Goal: Find specific page/section: Find specific page/section

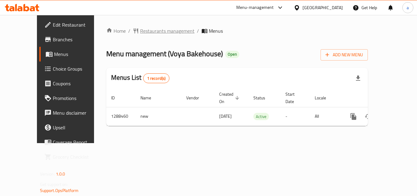
click at [140, 32] on span "Restaurants management" at bounding box center [167, 30] width 54 height 7
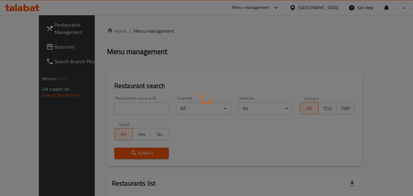
click at [126, 107] on div at bounding box center [206, 98] width 413 height 196
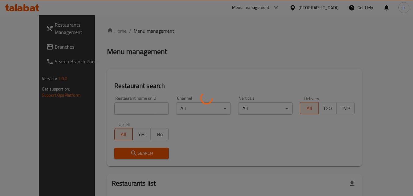
click at [126, 107] on div at bounding box center [206, 98] width 413 height 196
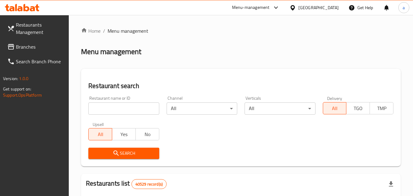
click at [126, 107] on input "search" at bounding box center [123, 108] width 71 height 12
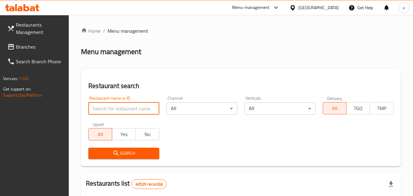
paste input "697204"
type input "697204"
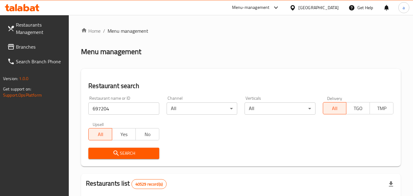
click at [132, 152] on span "Search" at bounding box center [123, 153] width 61 height 8
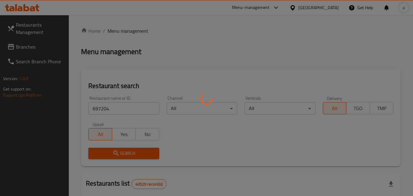
scroll to position [61, 0]
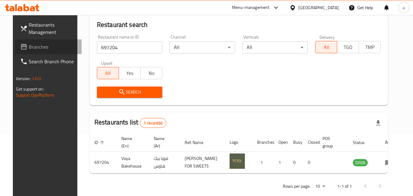
click at [35, 44] on span "Branches" at bounding box center [53, 46] width 48 height 7
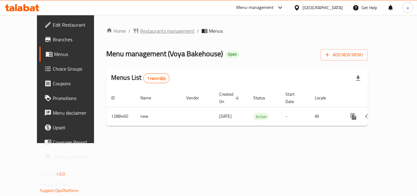
click at [140, 28] on span "Restaurants management" at bounding box center [167, 30] width 54 height 7
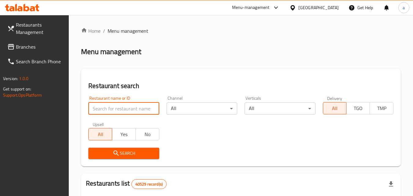
click at [130, 112] on input "search" at bounding box center [123, 108] width 71 height 12
paste input "697204"
type input "697204"
click button "Search" at bounding box center [123, 153] width 71 height 11
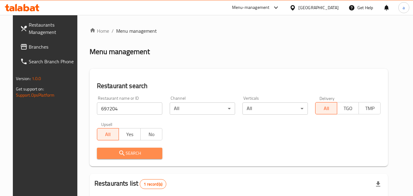
click at [133, 150] on span "Search" at bounding box center [130, 153] width 56 height 8
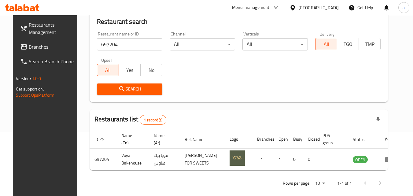
scroll to position [71, 0]
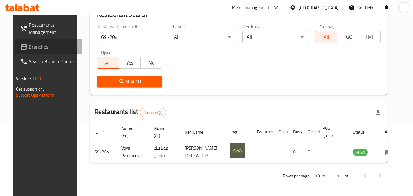
click at [35, 49] on span "Branches" at bounding box center [53, 46] width 48 height 7
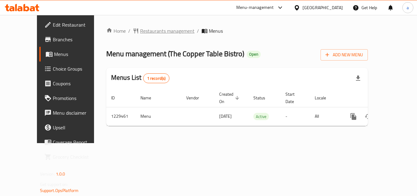
click at [140, 29] on span "Restaurants management" at bounding box center [167, 30] width 54 height 7
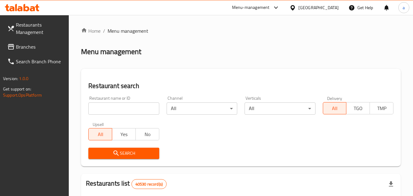
click at [129, 109] on input "search" at bounding box center [123, 108] width 71 height 12
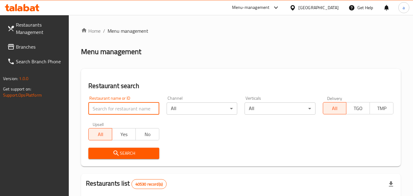
paste input "676706"
type input "676706"
click button "Search" at bounding box center [123, 153] width 71 height 11
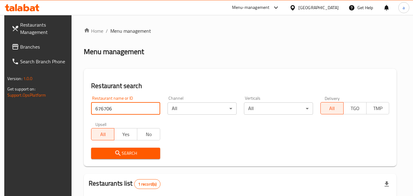
click at [132, 155] on span "Search" at bounding box center [125, 153] width 59 height 8
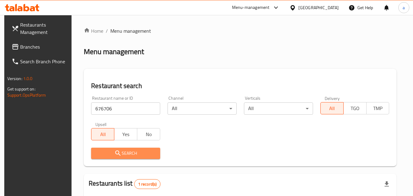
click at [132, 155] on span "Search" at bounding box center [125, 153] width 59 height 8
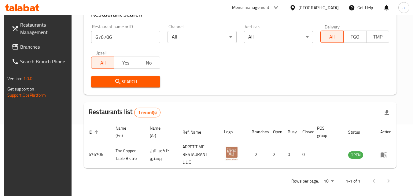
scroll to position [77, 0]
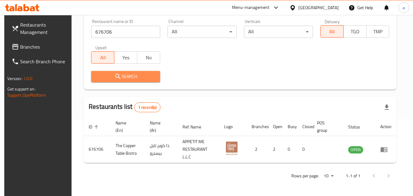
click at [131, 79] on span "Search" at bounding box center [125, 77] width 59 height 8
click at [38, 41] on link "Branches" at bounding box center [40, 46] width 67 height 15
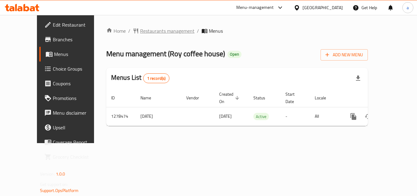
click at [140, 30] on span "Restaurants management" at bounding box center [167, 30] width 54 height 7
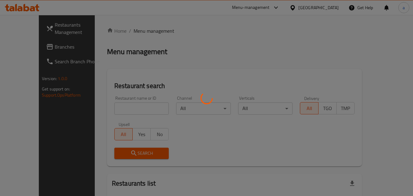
click at [115, 105] on div at bounding box center [206, 98] width 413 height 196
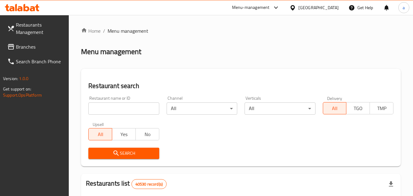
click at [115, 105] on input "search" at bounding box center [123, 108] width 71 height 12
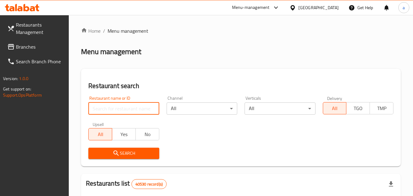
paste input "692938"
type input "692938"
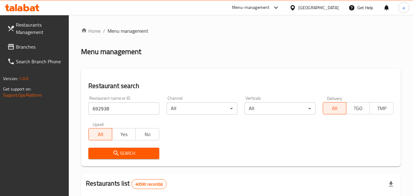
click at [133, 152] on span "Search" at bounding box center [123, 153] width 61 height 8
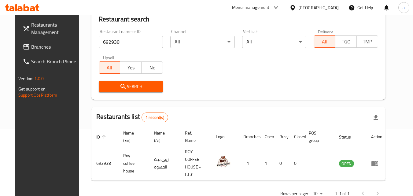
scroll to position [71, 0]
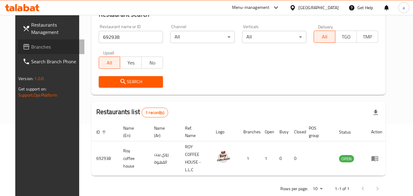
click at [41, 45] on span "Branches" at bounding box center [55, 46] width 48 height 7
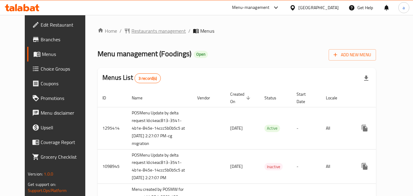
click at [133, 31] on span "Restaurants management" at bounding box center [158, 30] width 54 height 7
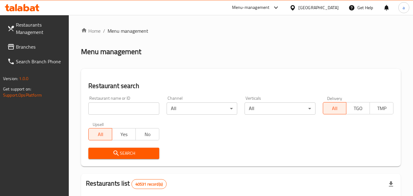
click at [126, 106] on input "search" at bounding box center [123, 108] width 71 height 12
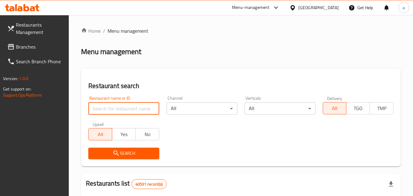
paste input "612513"
type input "612513"
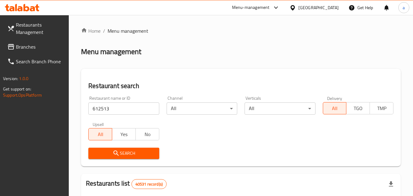
click at [128, 153] on span "Search" at bounding box center [123, 153] width 61 height 8
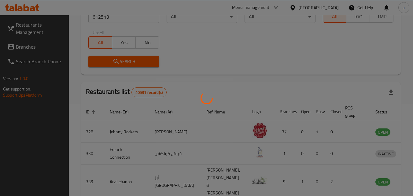
scroll to position [71, 0]
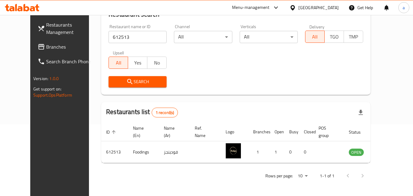
click at [322, 8] on div "[GEOGRAPHIC_DATA]" at bounding box center [318, 7] width 40 height 7
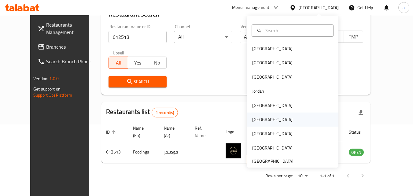
click at [268, 120] on div "[GEOGRAPHIC_DATA]" at bounding box center [293, 119] width 92 height 14
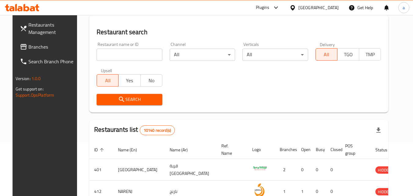
scroll to position [71, 0]
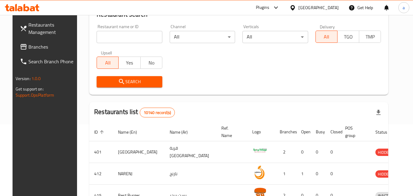
click at [50, 48] on span "Branches" at bounding box center [52, 46] width 48 height 7
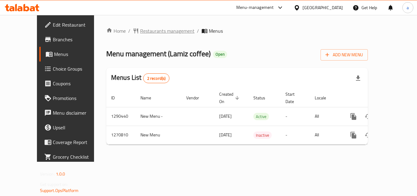
click at [147, 30] on span "Restaurants management" at bounding box center [167, 30] width 54 height 7
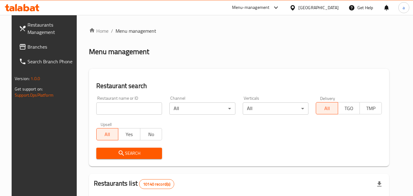
click at [126, 109] on input "search" at bounding box center [129, 108] width 66 height 12
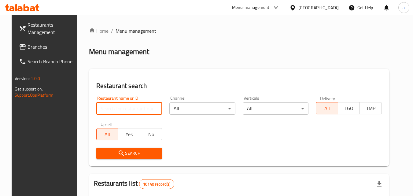
paste input "689384"
type input "689384"
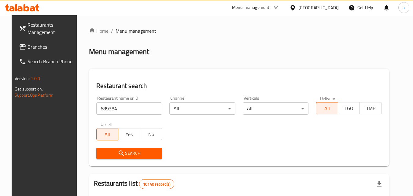
click at [148, 152] on span "Search" at bounding box center [129, 153] width 56 height 8
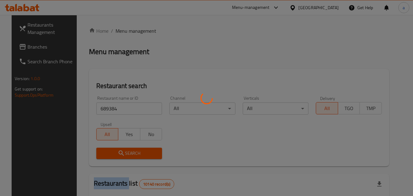
click at [148, 152] on div at bounding box center [206, 98] width 413 height 196
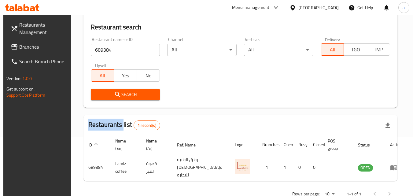
scroll to position [61, 0]
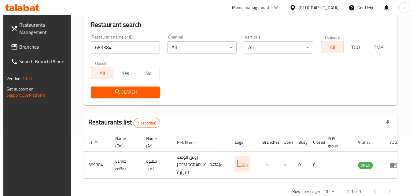
click at [189, 79] on div "Restaurant name or ID 689384 Restaurant name or ID Channel All ​ Verticals All …" at bounding box center [240, 66] width 306 height 70
